Goal: Transaction & Acquisition: Register for event/course

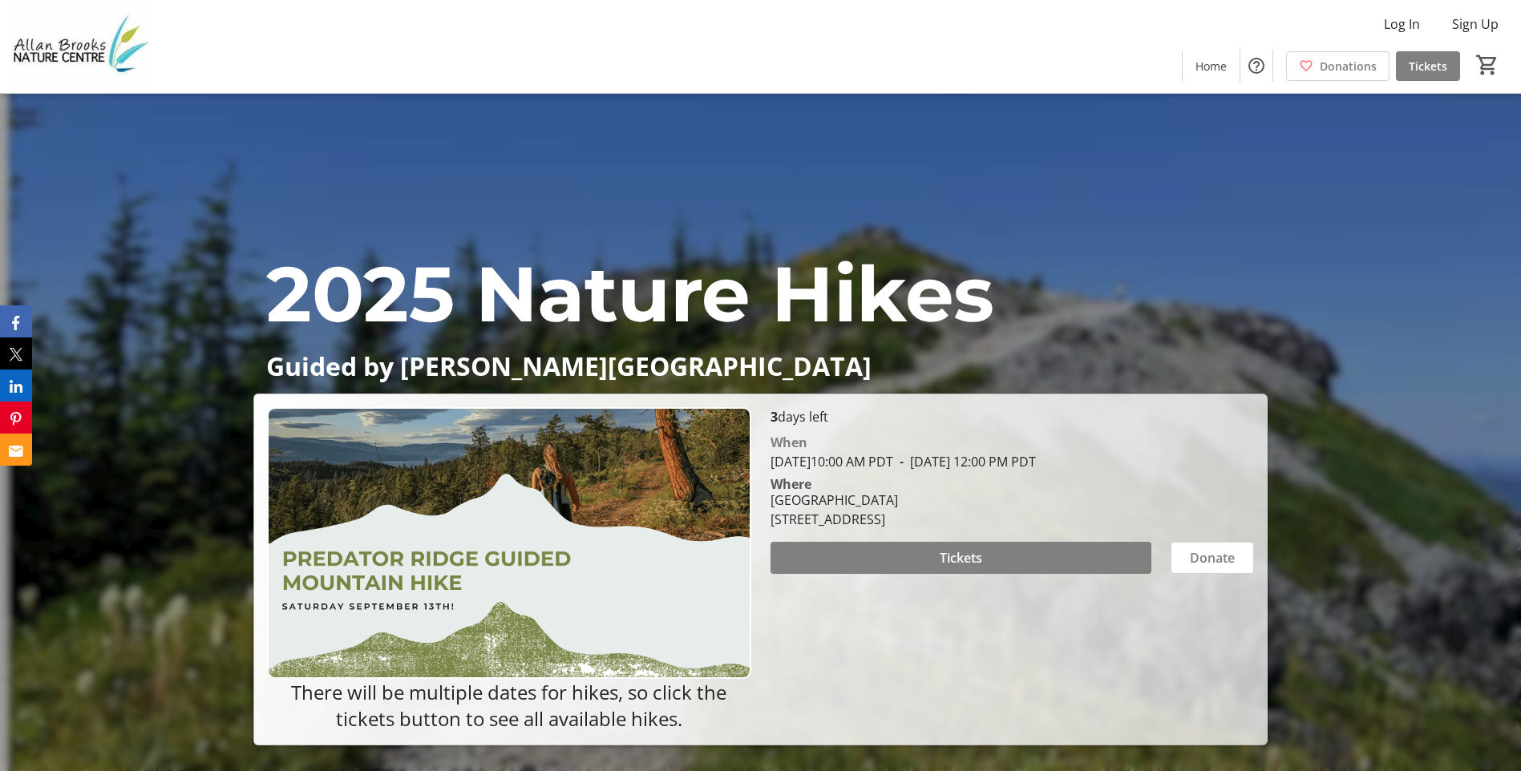
drag, startPoint x: 771, startPoint y: 502, endPoint x: 1054, endPoint y: 528, distance: 285.1
click at [1054, 528] on div "[GEOGRAPHIC_DATA] [STREET_ADDRESS]" at bounding box center [1012, 510] width 503 height 38
copy div "[GEOGRAPHIC_DATA] [STREET_ADDRESS]"
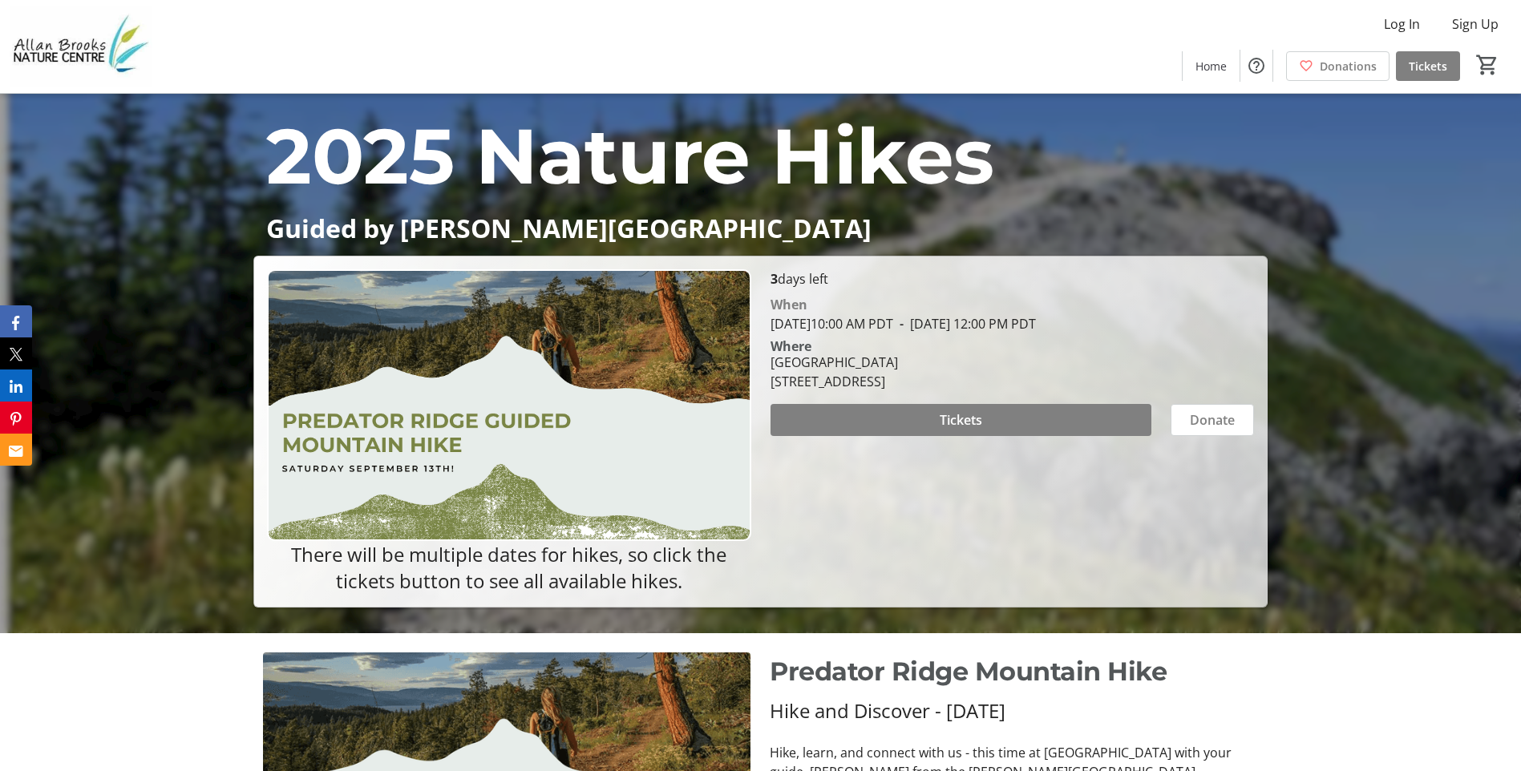
scroll to position [241, 0]
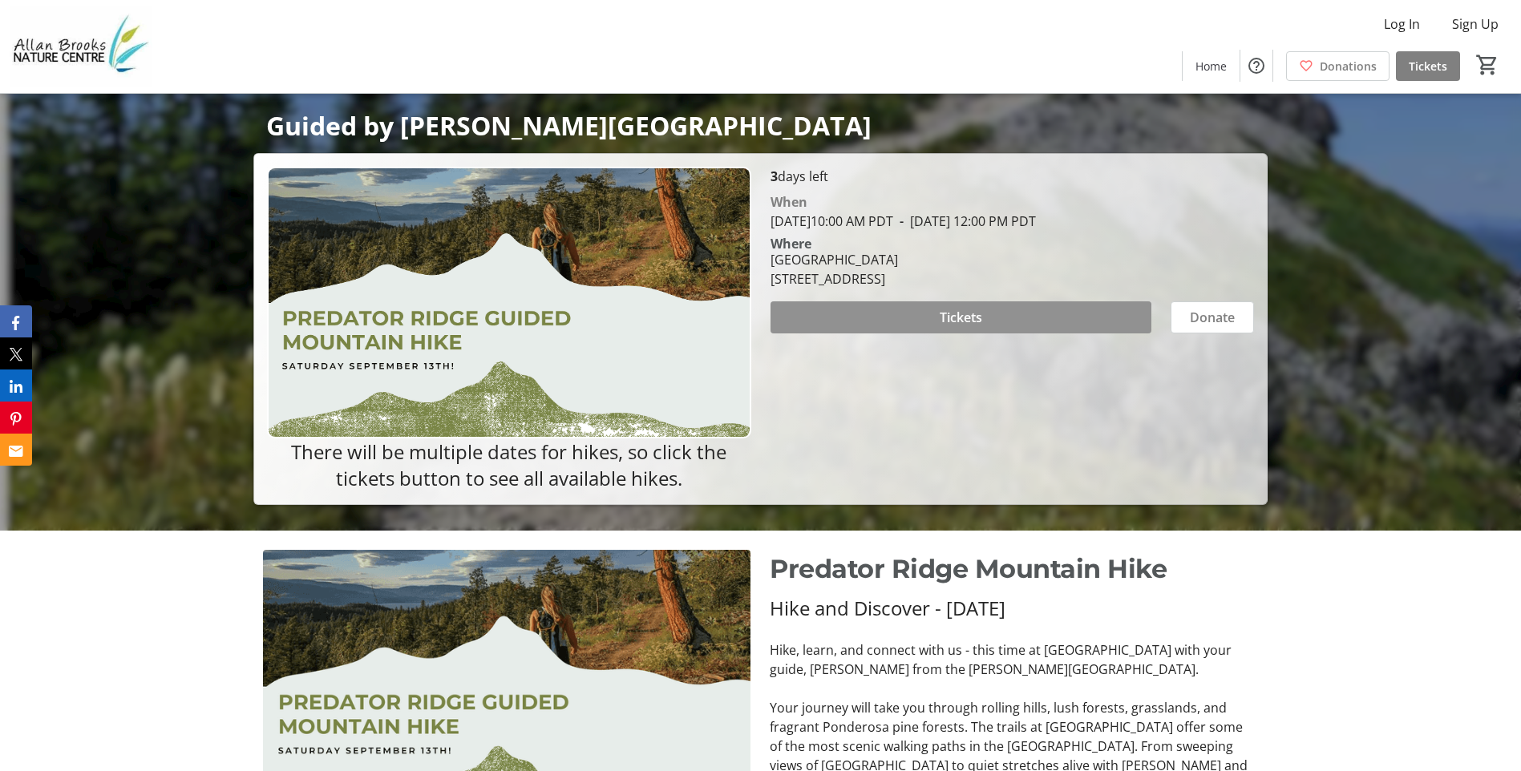
click at [891, 327] on span at bounding box center [961, 317] width 381 height 38
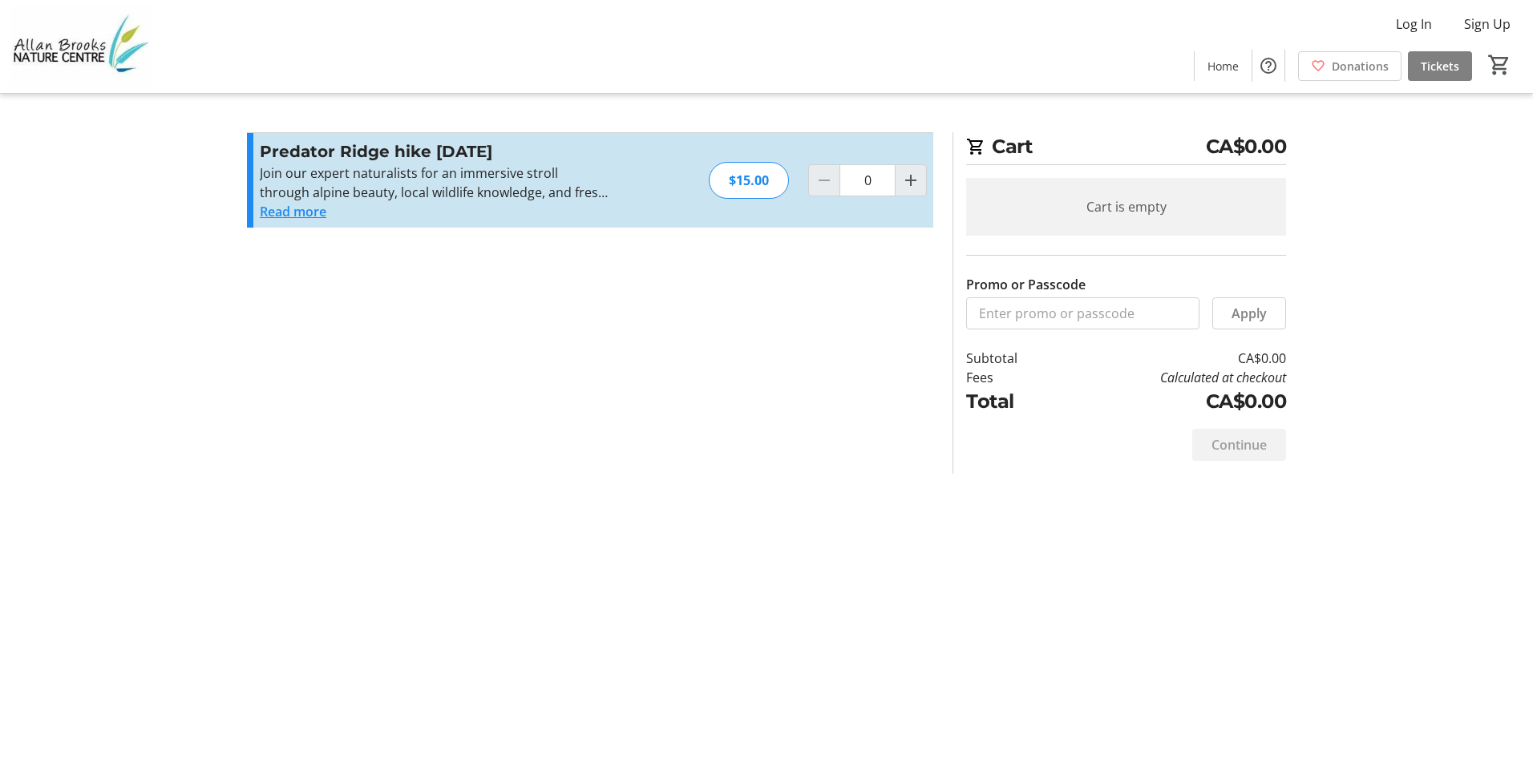
click at [326, 210] on button "Read more" at bounding box center [293, 211] width 67 height 19
